Goal: Navigation & Orientation: Find specific page/section

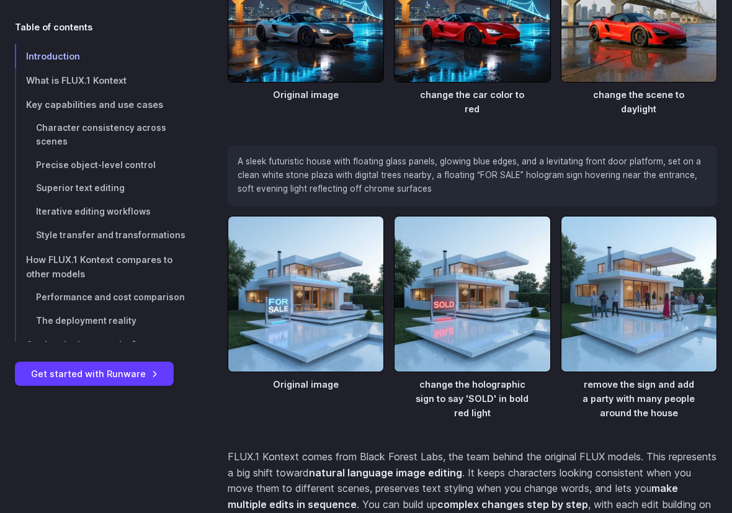
scroll to position [1146, 0]
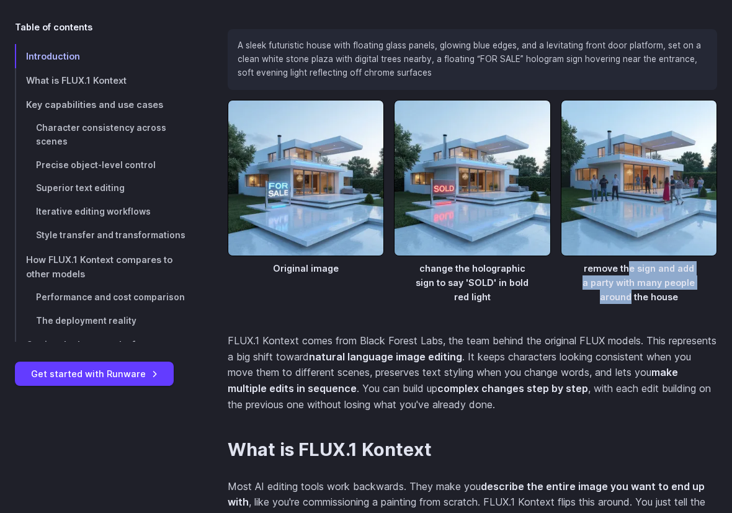
drag, startPoint x: 626, startPoint y: 268, endPoint x: 631, endPoint y: 301, distance: 33.8
click at [529, 301] on figcaption "remove the sign and add a party with many people around the house" at bounding box center [639, 280] width 156 height 48
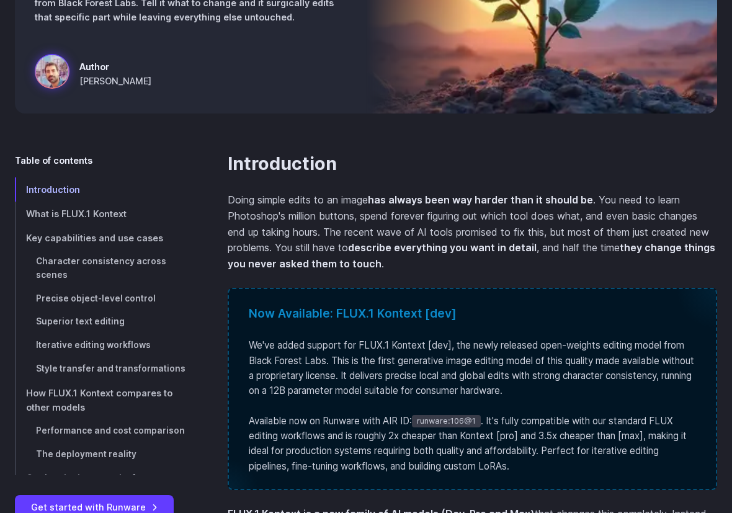
scroll to position [0, 0]
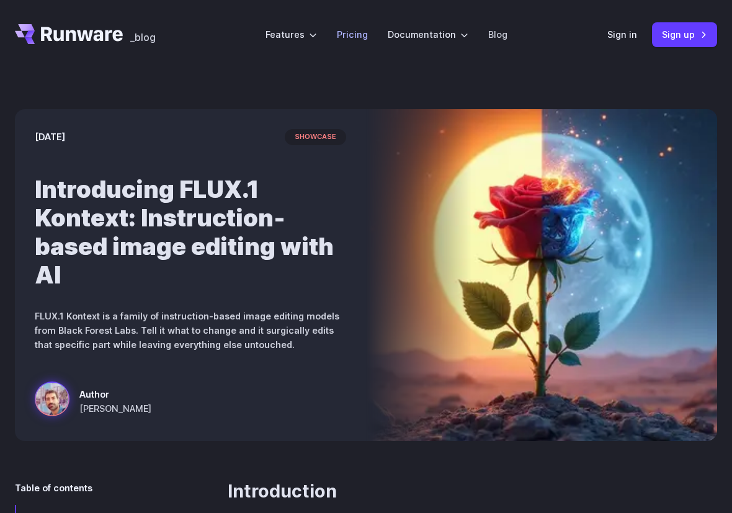
click at [358, 36] on link "Pricing" at bounding box center [352, 34] width 31 height 14
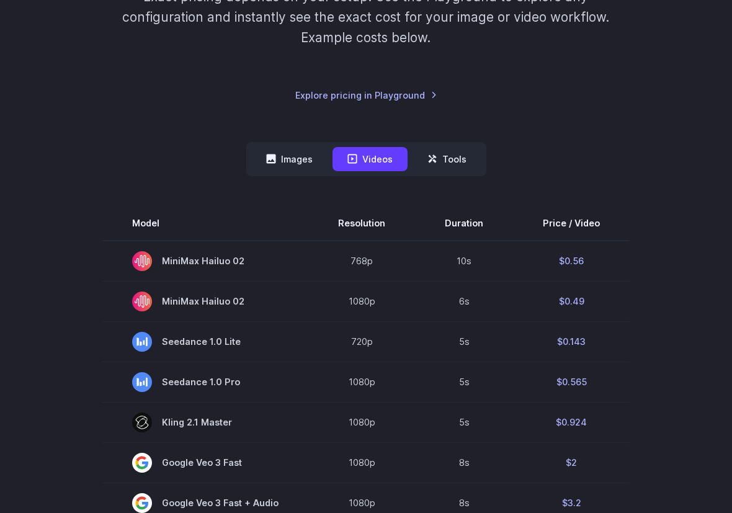
scroll to position [246, 0]
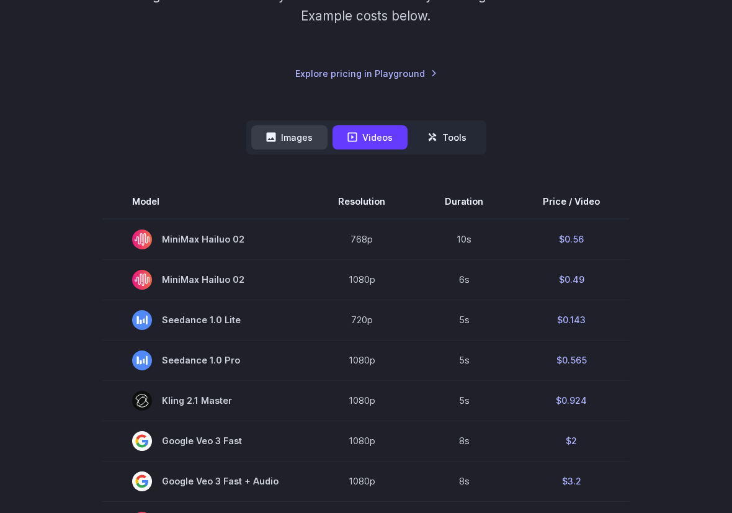
click at [301, 141] on button "Images" at bounding box center [289, 137] width 76 height 24
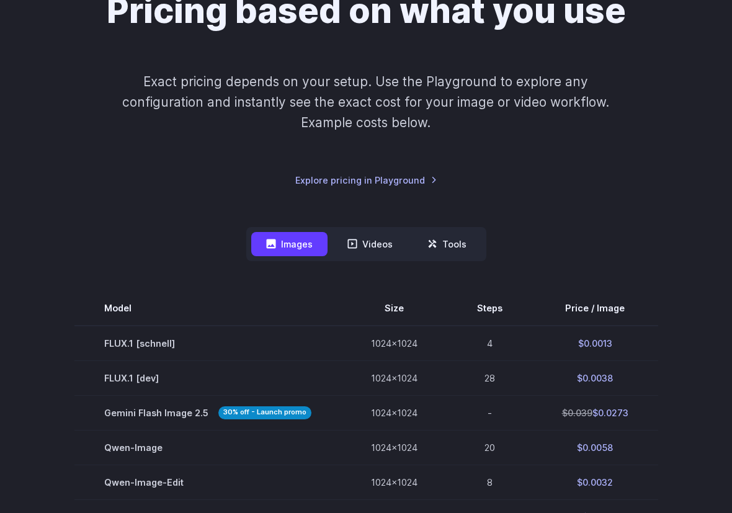
scroll to position [0, 0]
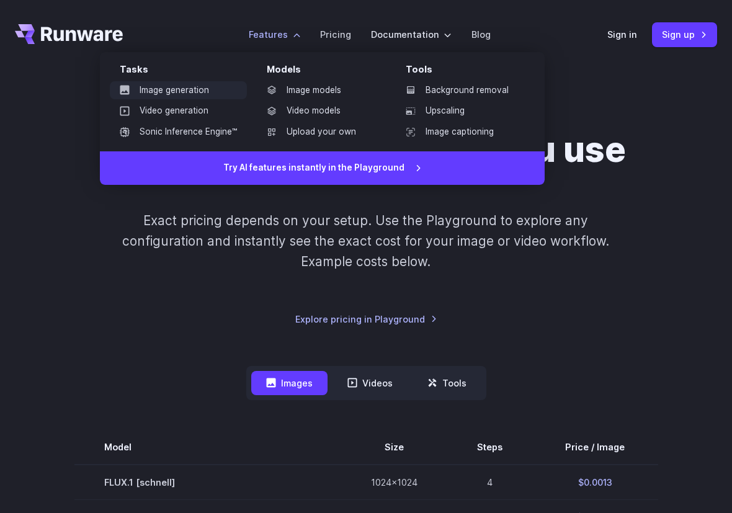
click at [171, 91] on link "Image generation" at bounding box center [178, 90] width 137 height 19
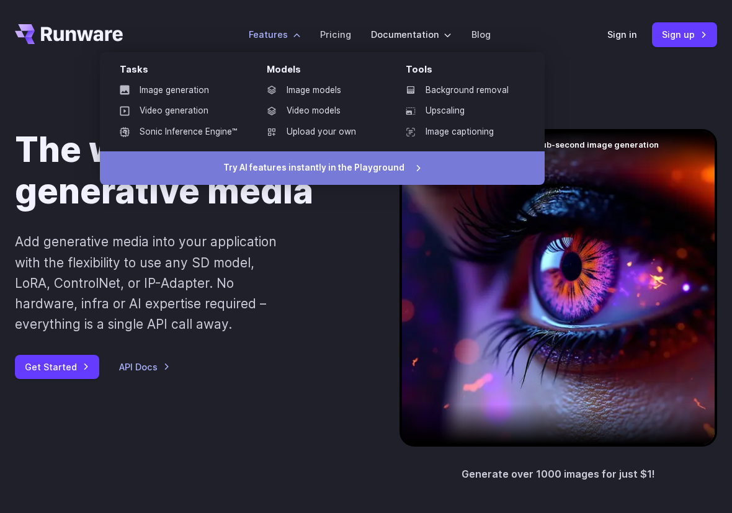
click at [291, 163] on link "Try AI features instantly in the Playground" at bounding box center [322, 167] width 445 height 33
